Goal: Download file/media

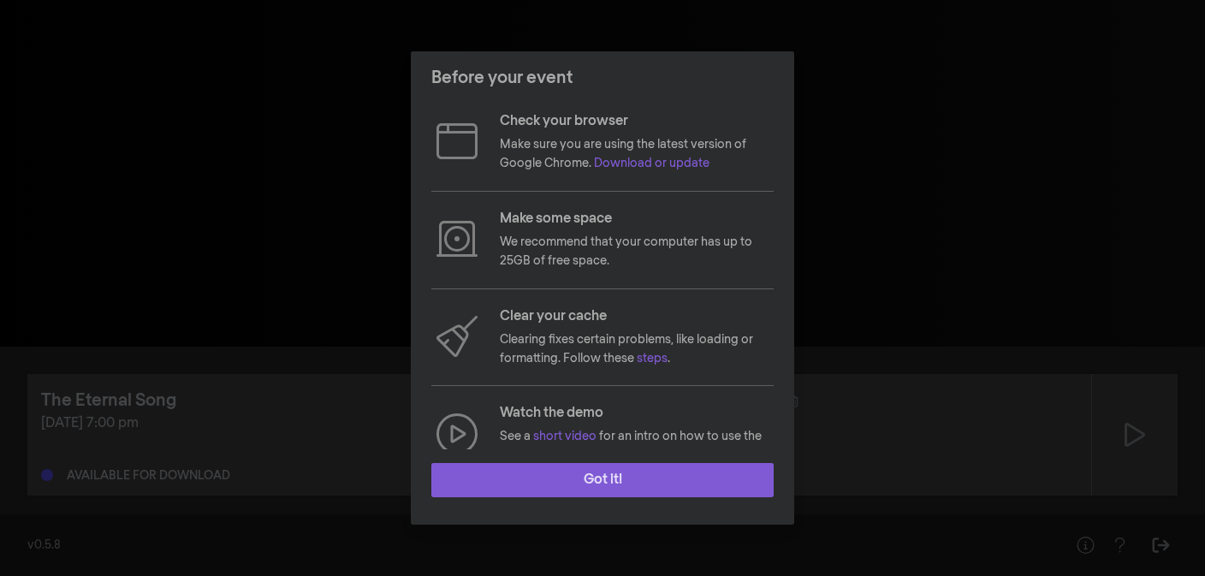
click at [587, 477] on button "Got it!" at bounding box center [602, 480] width 342 height 34
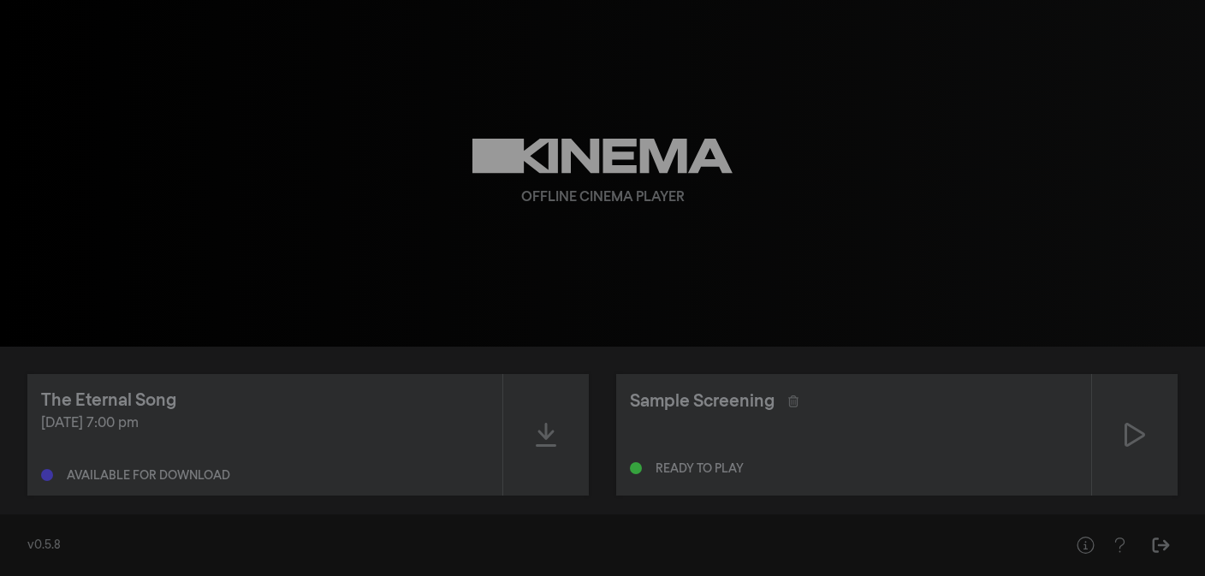
click at [488, 454] on div "Sep 11, 2025 at 7:00 pm Available for download" at bounding box center [265, 447] width 448 height 68
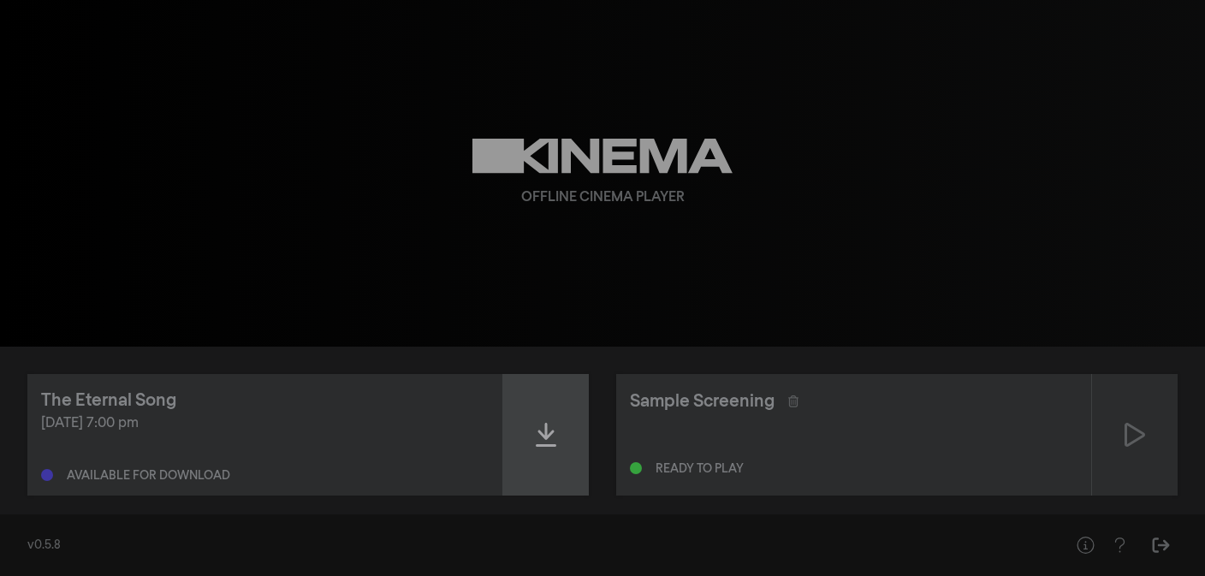
click at [526, 449] on div at bounding box center [546, 435] width 86 height 122
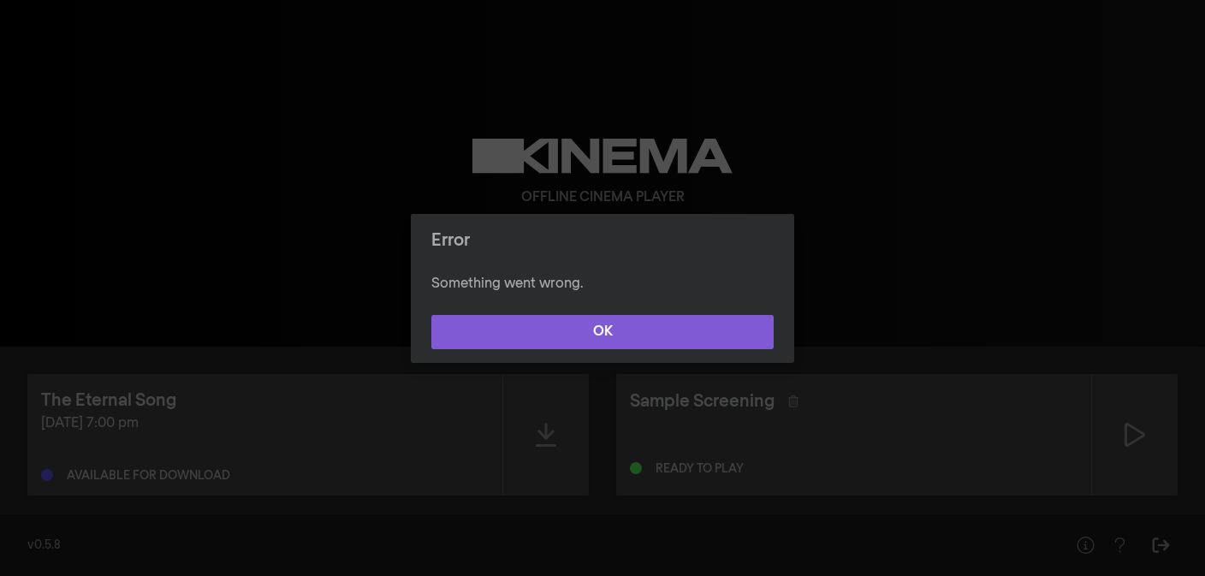
click at [626, 329] on button "OK" at bounding box center [602, 332] width 342 height 34
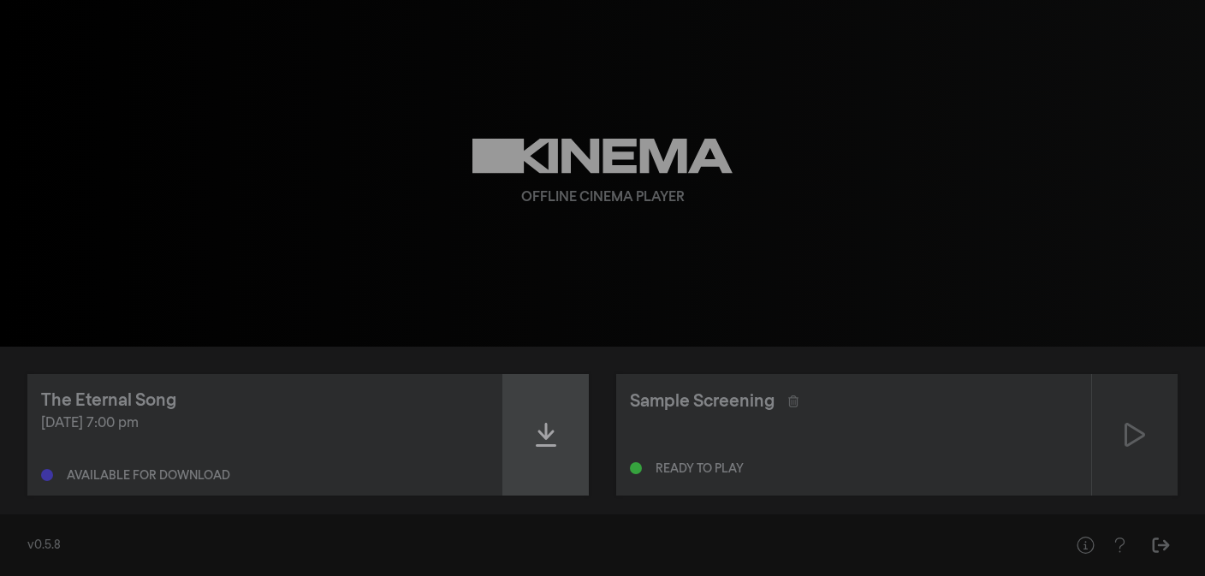
click at [545, 433] on icon at bounding box center [546, 435] width 21 height 24
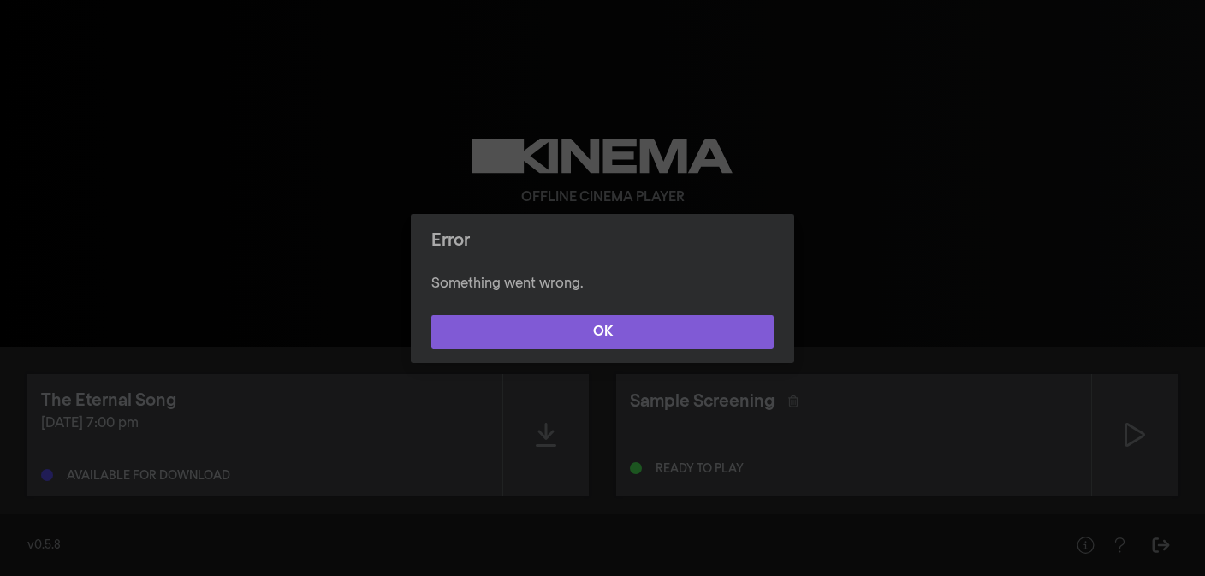
click at [597, 341] on button "OK" at bounding box center [602, 332] width 342 height 34
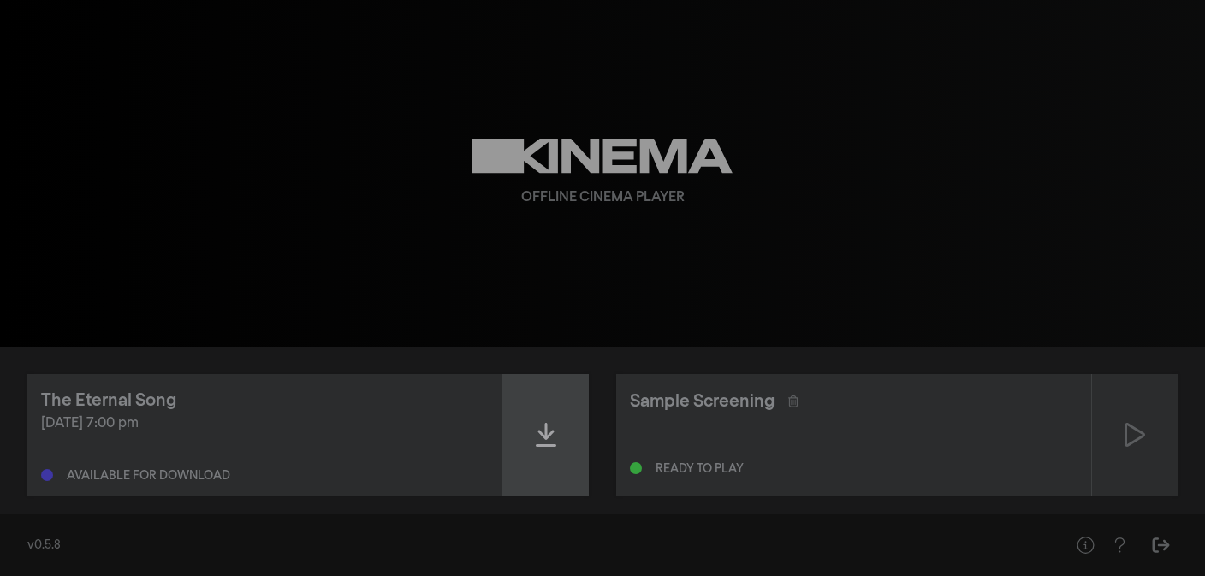
click at [557, 412] on div at bounding box center [546, 435] width 86 height 122
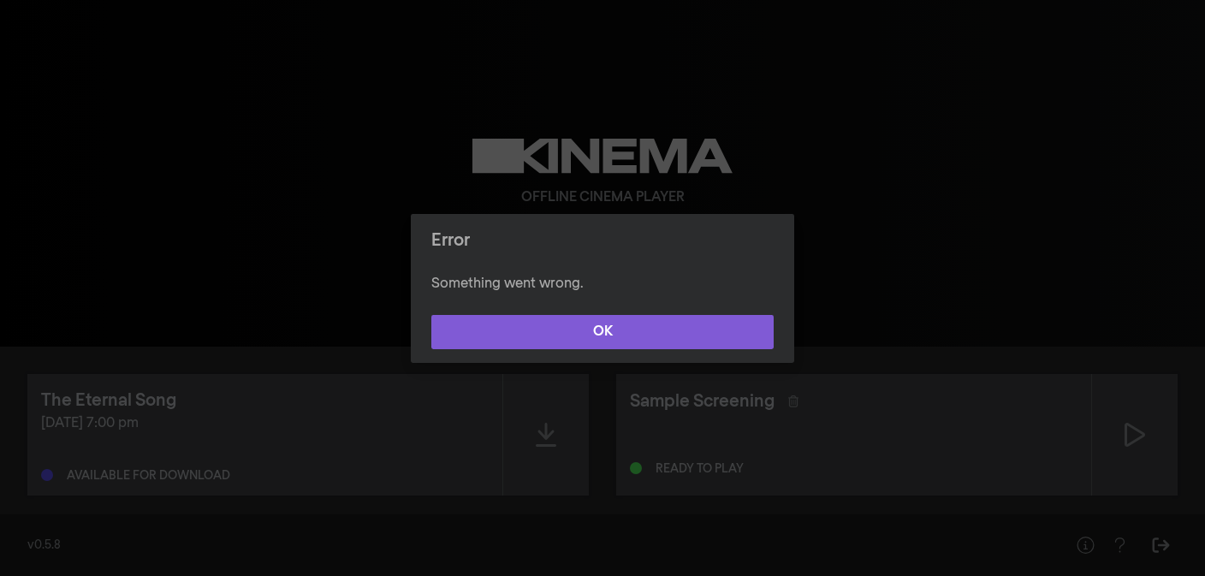
click at [689, 339] on button "OK" at bounding box center [602, 332] width 342 height 34
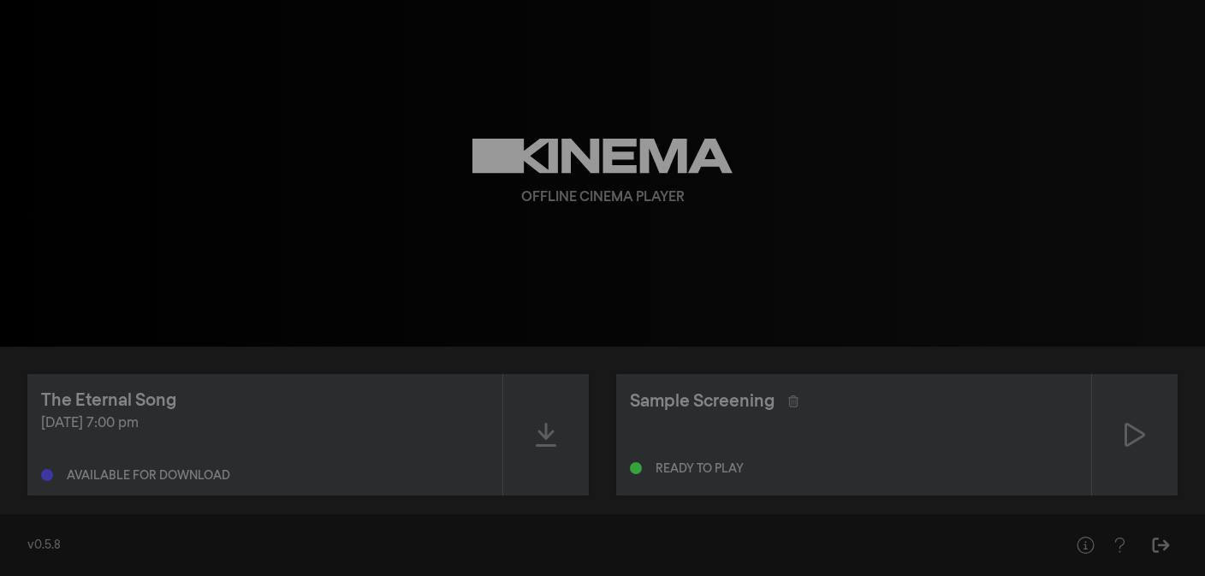
click at [664, 259] on div "Offline Cinema Player" at bounding box center [602, 173] width 616 height 347
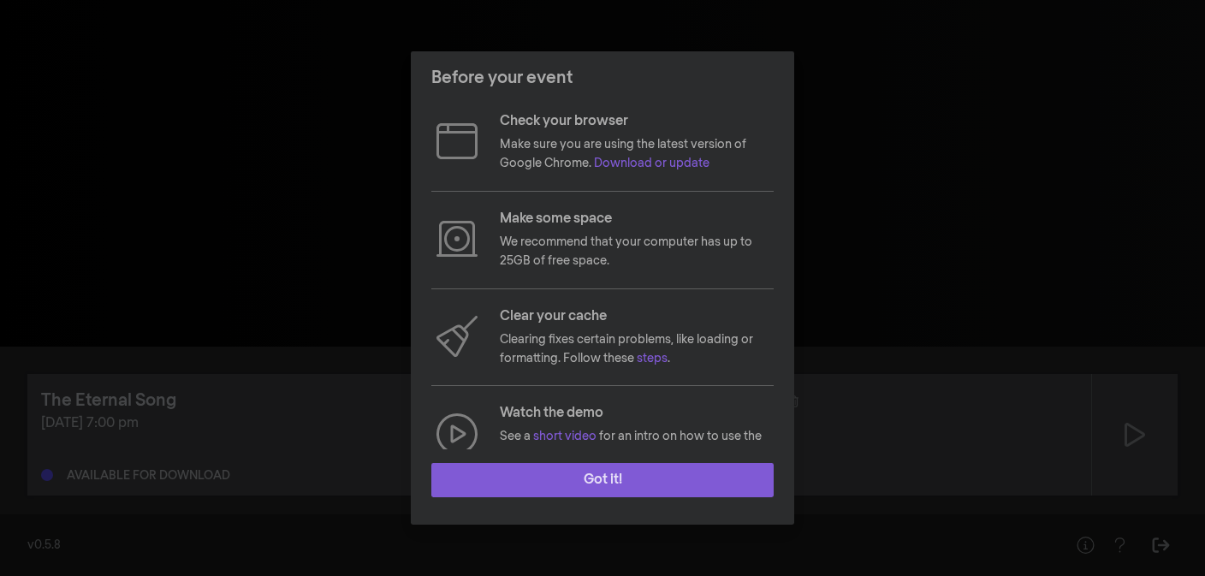
click at [598, 476] on button "Got it!" at bounding box center [602, 480] width 342 height 34
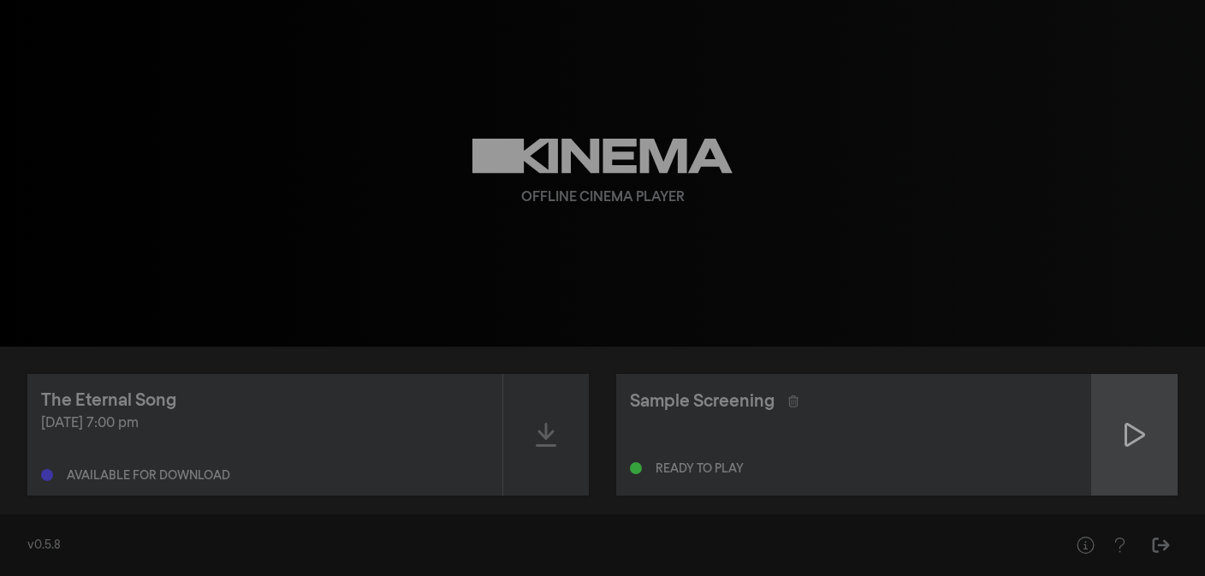
click at [1132, 440] on icon at bounding box center [1135, 434] width 21 height 27
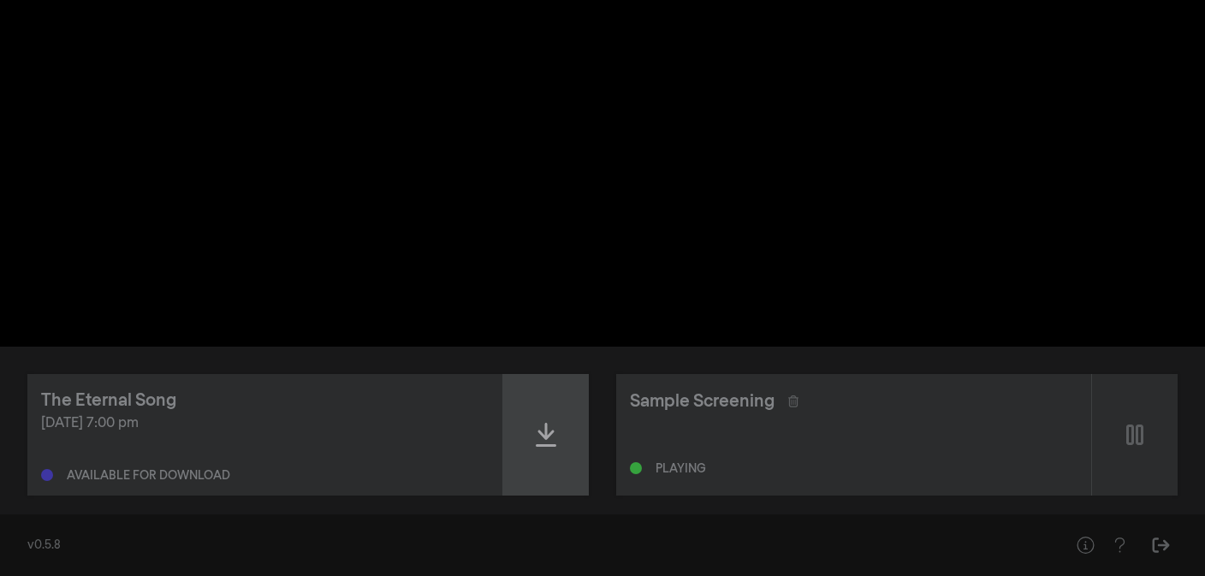
click at [560, 444] on div at bounding box center [546, 435] width 86 height 122
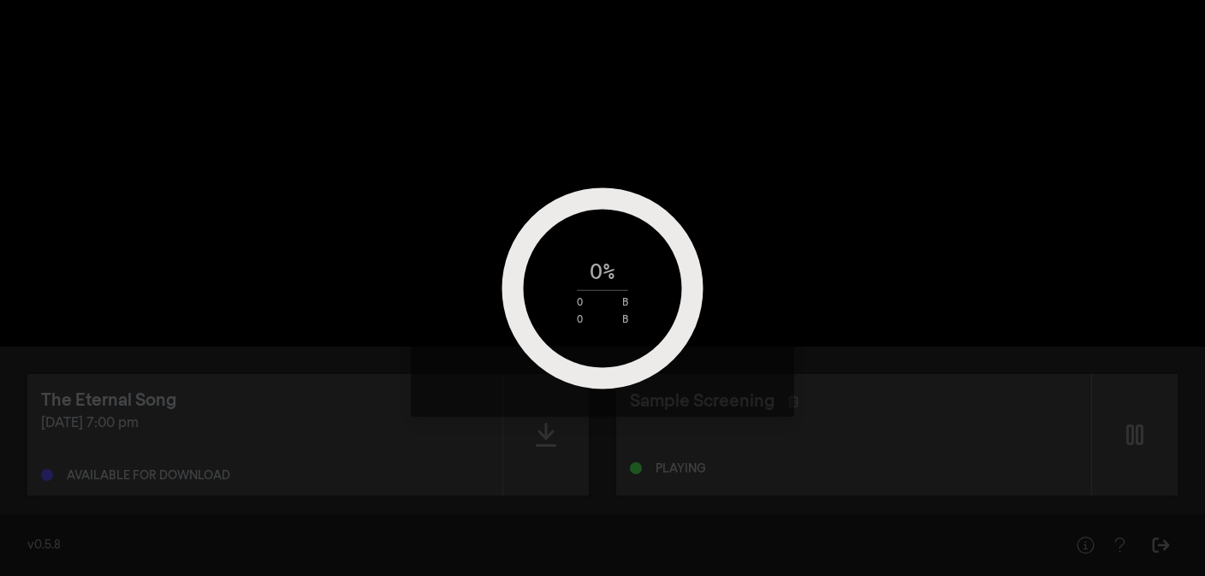
click at [1136, 442] on div "0 % 0 B 0 B" at bounding box center [602, 288] width 1205 height 576
click at [826, 406] on div "0 % 0 B 0 B" at bounding box center [602, 288] width 1205 height 576
